Goal: Information Seeking & Learning: Learn about a topic

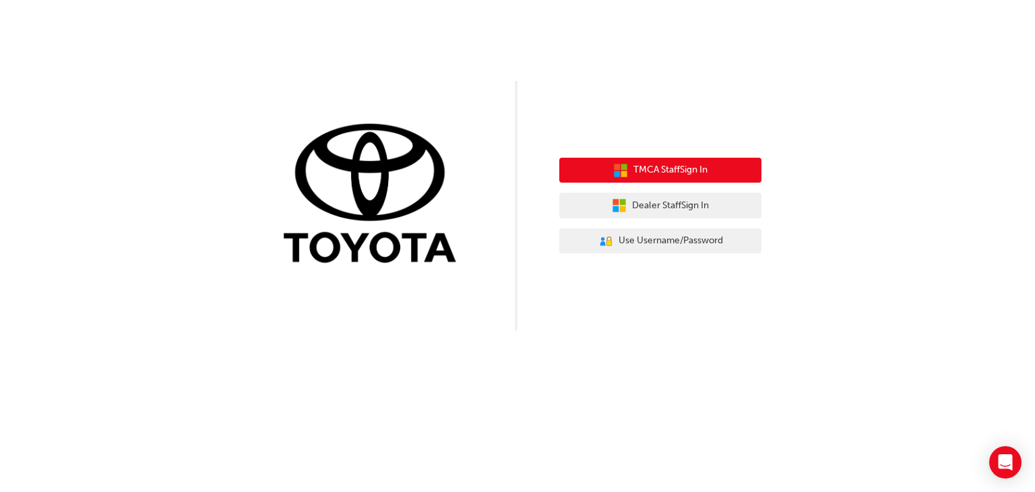
click at [641, 176] on span "TMCA Staff Sign In" at bounding box center [670, 169] width 74 height 15
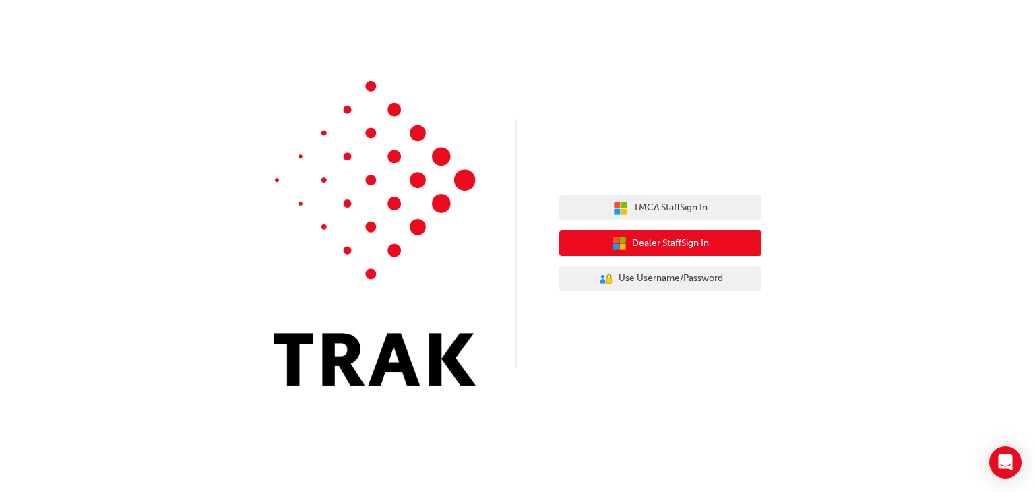
click at [657, 240] on span "Dealer Staff Sign In" at bounding box center [670, 243] width 77 height 15
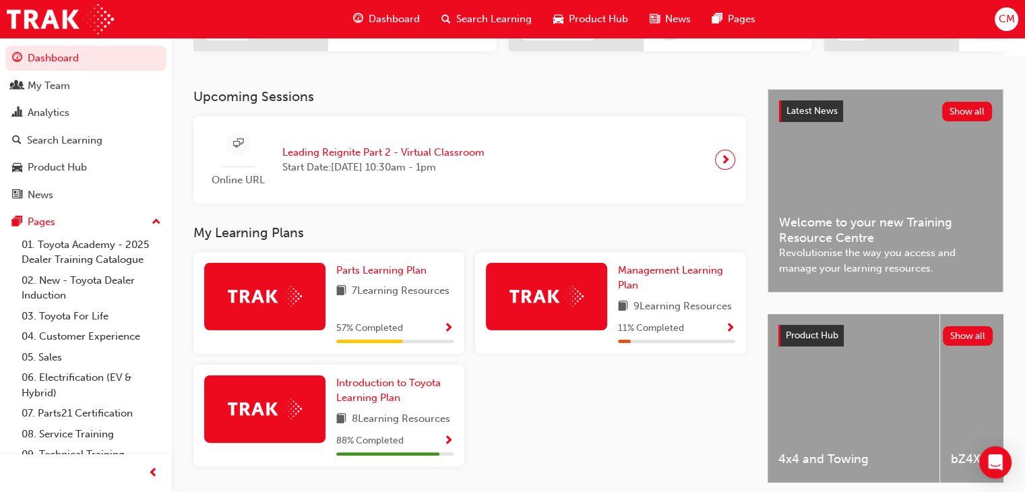
scroll to position [269, 0]
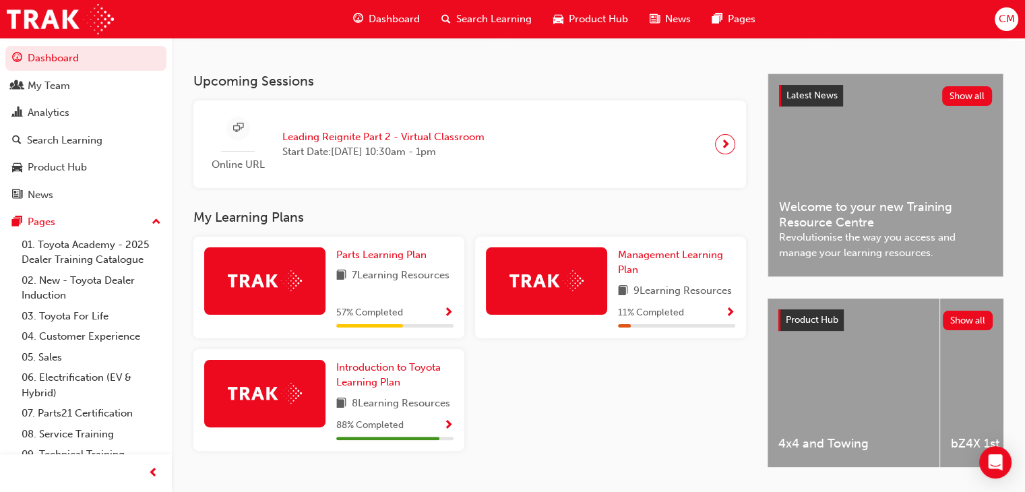
click at [723, 149] on span "next-icon" at bounding box center [725, 144] width 10 height 19
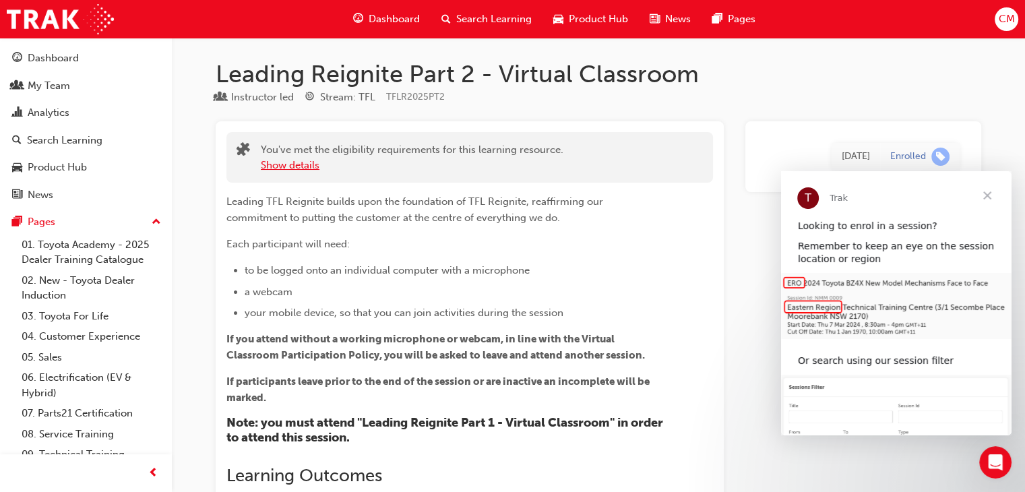
click at [284, 163] on button "Show details" at bounding box center [290, 165] width 59 height 15
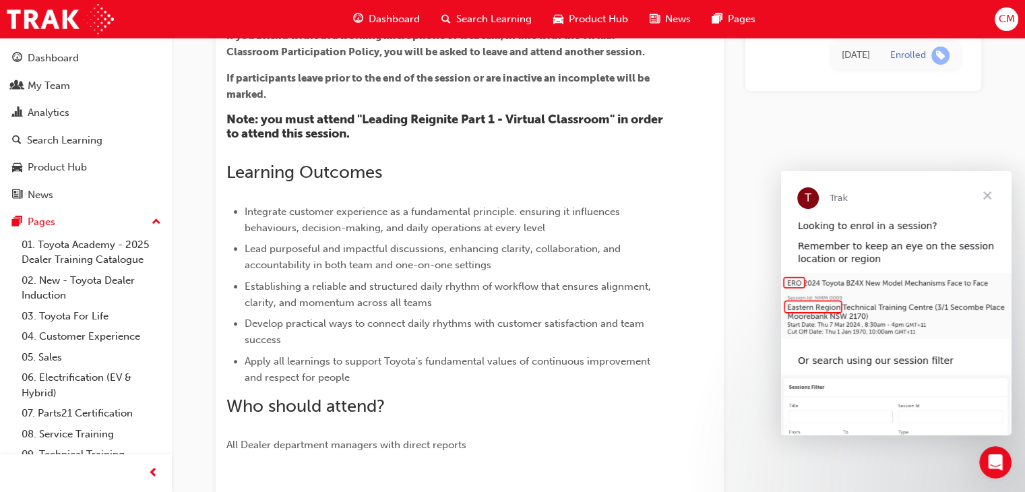
scroll to position [337, 0]
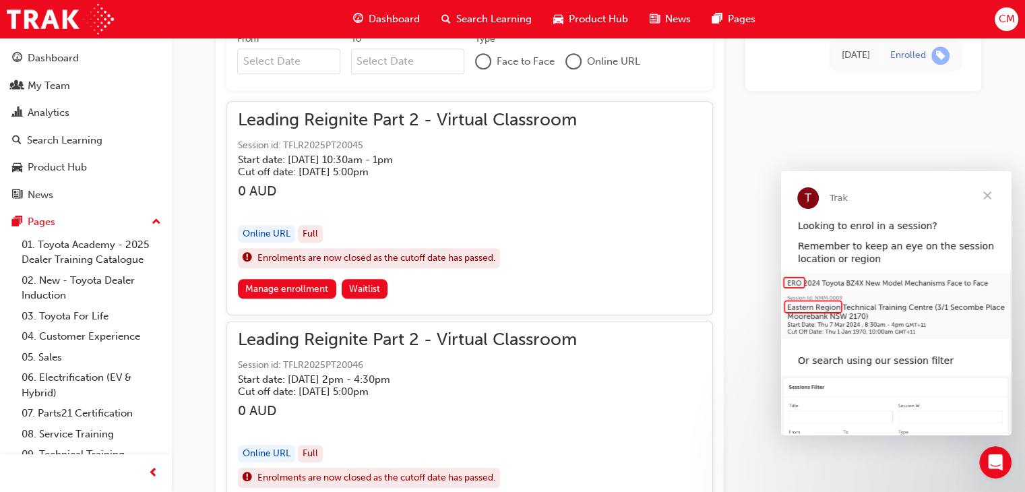
scroll to position [1011, 0]
